Goal: Use online tool/utility: Utilize a website feature to perform a specific function

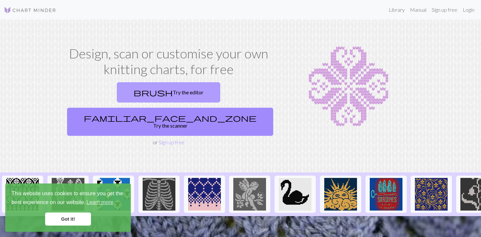
click at [132, 93] on link "brush Try the editor" at bounding box center [168, 92] width 103 height 20
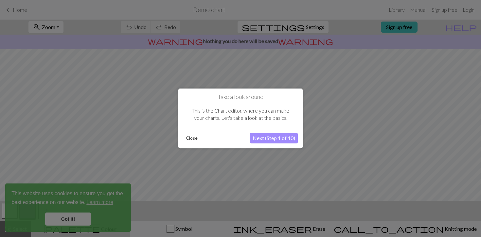
click at [197, 140] on button "Close" at bounding box center [191, 139] width 17 height 10
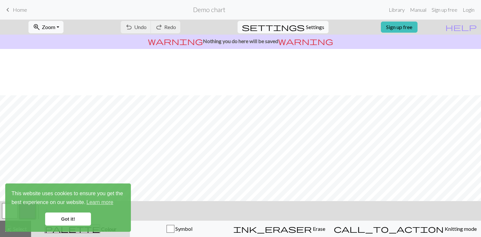
scroll to position [86, 0]
click at [72, 218] on link "Got it!" at bounding box center [68, 219] width 46 height 13
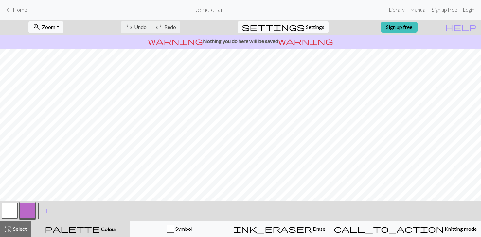
scroll to position [0, 0]
click at [306, 30] on span "Settings" at bounding box center [315, 27] width 18 height 8
select select "aran"
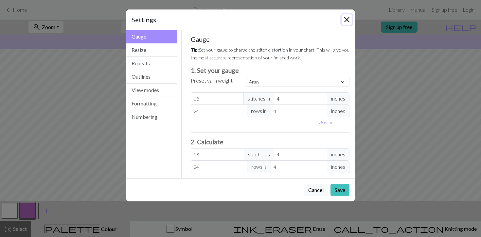
click at [347, 25] on button "Close" at bounding box center [347, 19] width 10 height 10
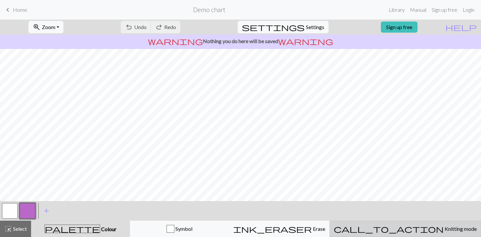
click at [394, 232] on div "call_to_action Knitting mode Knitting mode" at bounding box center [405, 229] width 143 height 8
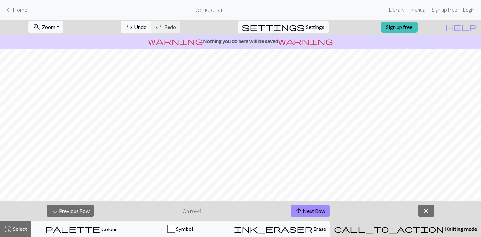
click at [394, 232] on div "call_to_action Knitting mode Knitting mode" at bounding box center [405, 229] width 143 height 8
click at [444, 226] on span "Knitting mode" at bounding box center [460, 229] width 33 height 6
